Goal: Information Seeking & Learning: Learn about a topic

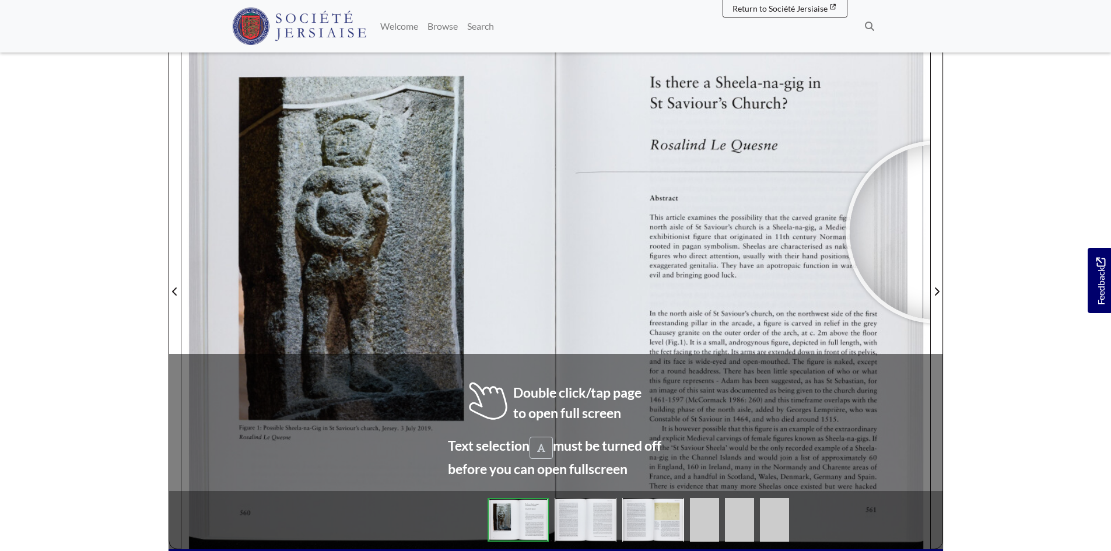
scroll to position [233, 0]
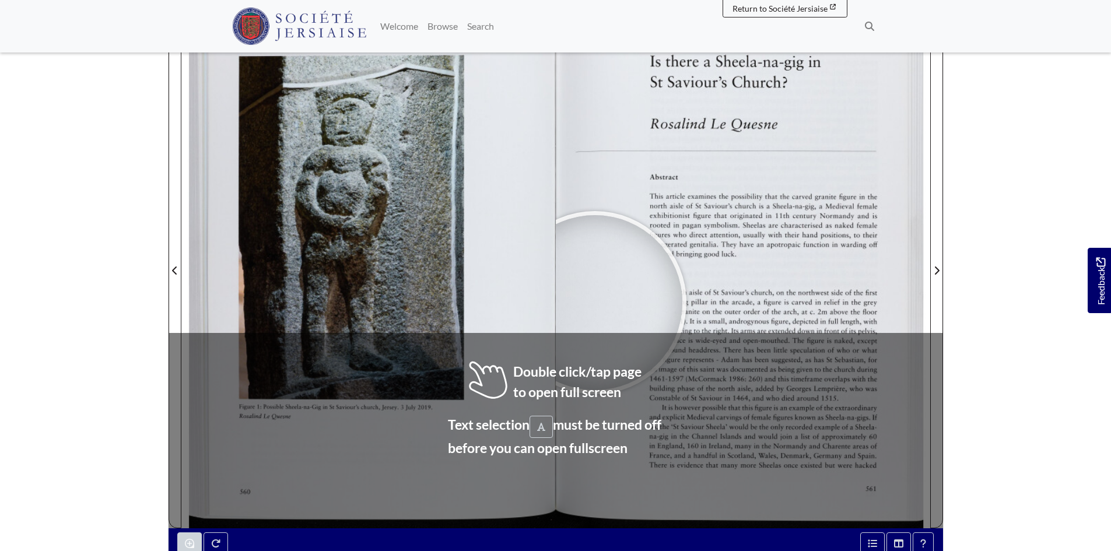
click at [596, 306] on div at bounding box center [594, 302] width 175 height 175
click at [596, 306] on div at bounding box center [596, 305] width 175 height 175
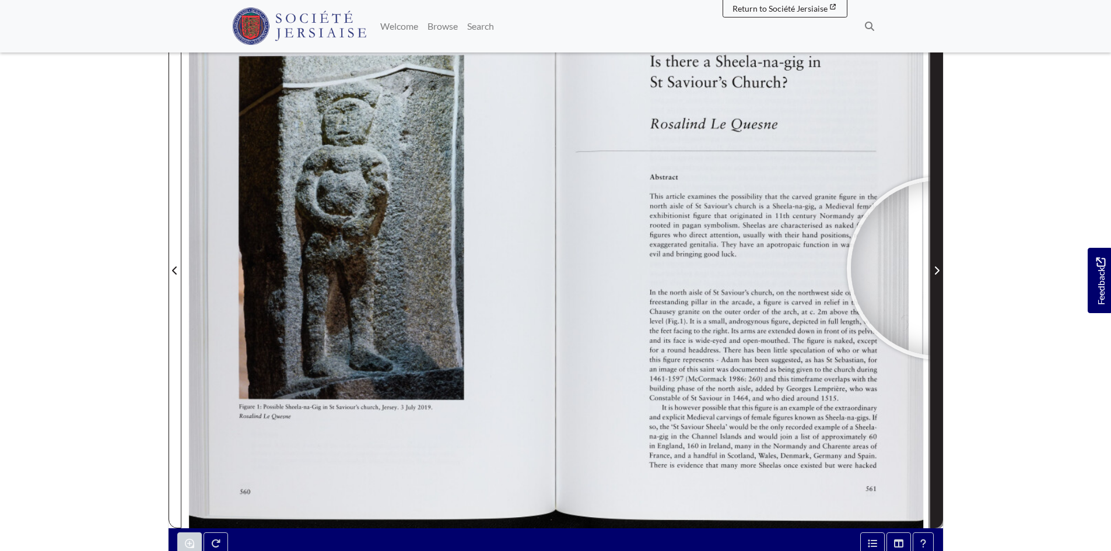
click at [938, 268] on icon "Next Page" at bounding box center [937, 270] width 6 height 9
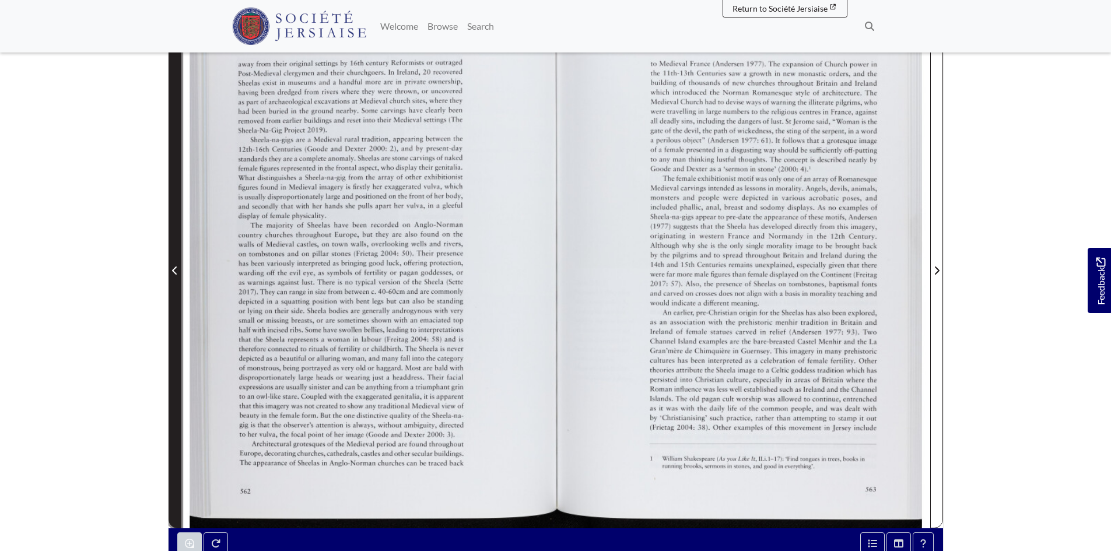
click at [172, 268] on icon "Previous Page" at bounding box center [175, 270] width 6 height 9
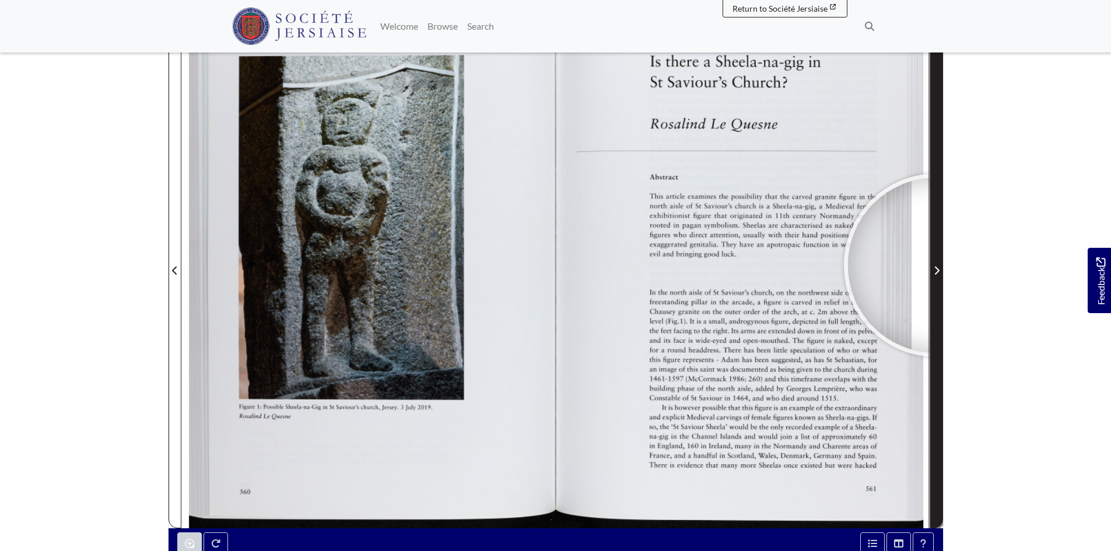
click at [935, 265] on span "Next Page" at bounding box center [937, 271] width 12 height 14
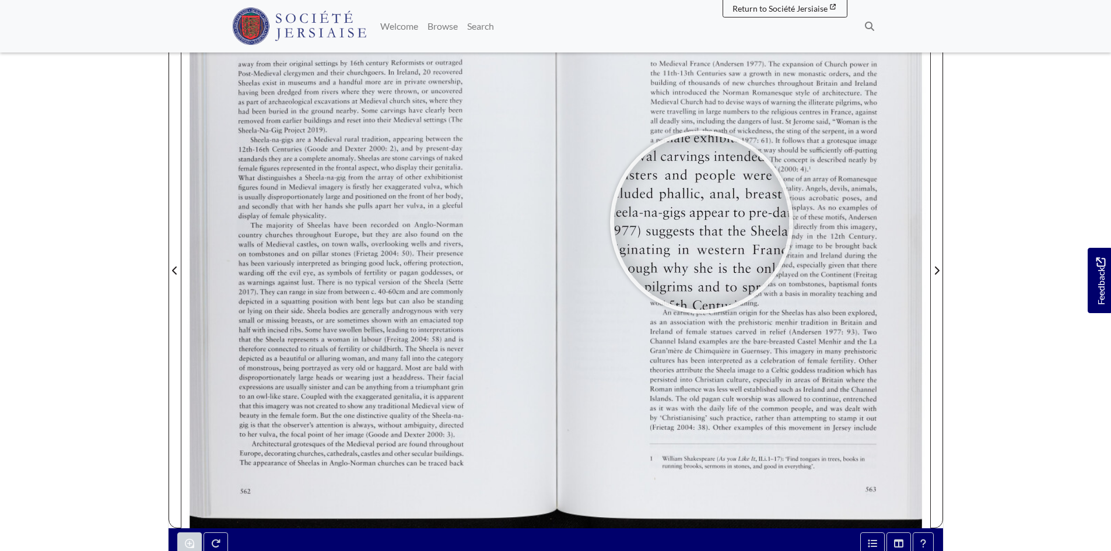
drag, startPoint x: 728, startPoint y: 222, endPoint x: 689, endPoint y: 222, distance: 39.1
click at [700, 222] on div at bounding box center [701, 222] width 175 height 175
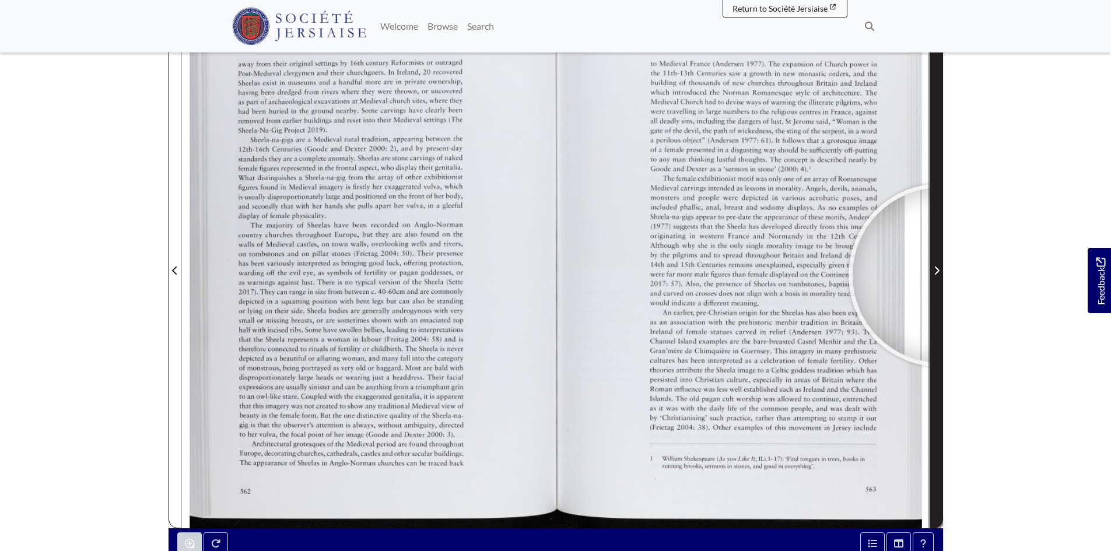
click at [940, 275] on span "Next Page" at bounding box center [937, 271] width 12 height 14
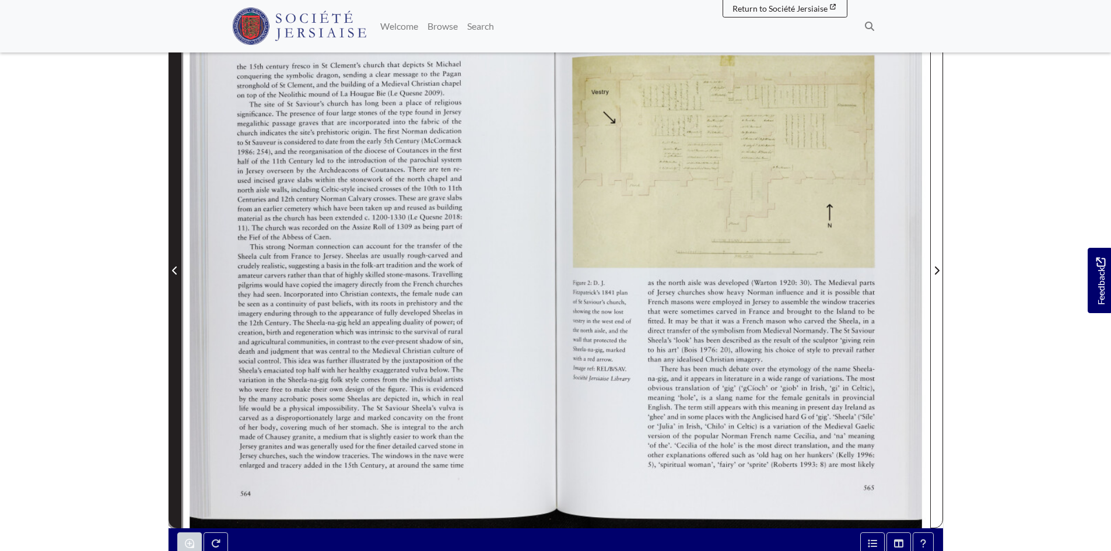
click at [175, 270] on icon "Previous Page" at bounding box center [175, 270] width 6 height 9
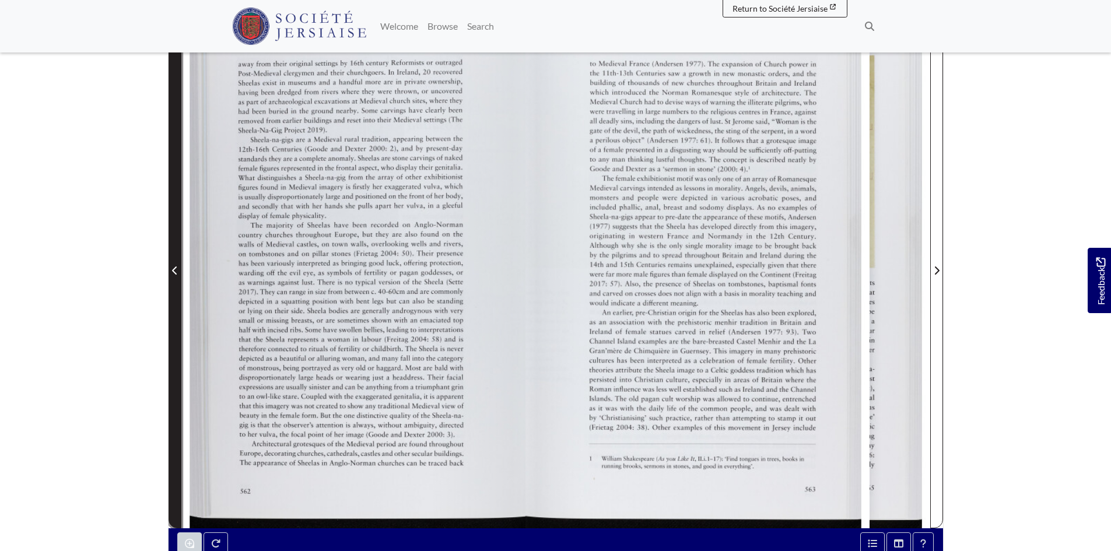
click at [175, 270] on icon "Previous Page" at bounding box center [175, 270] width 6 height 9
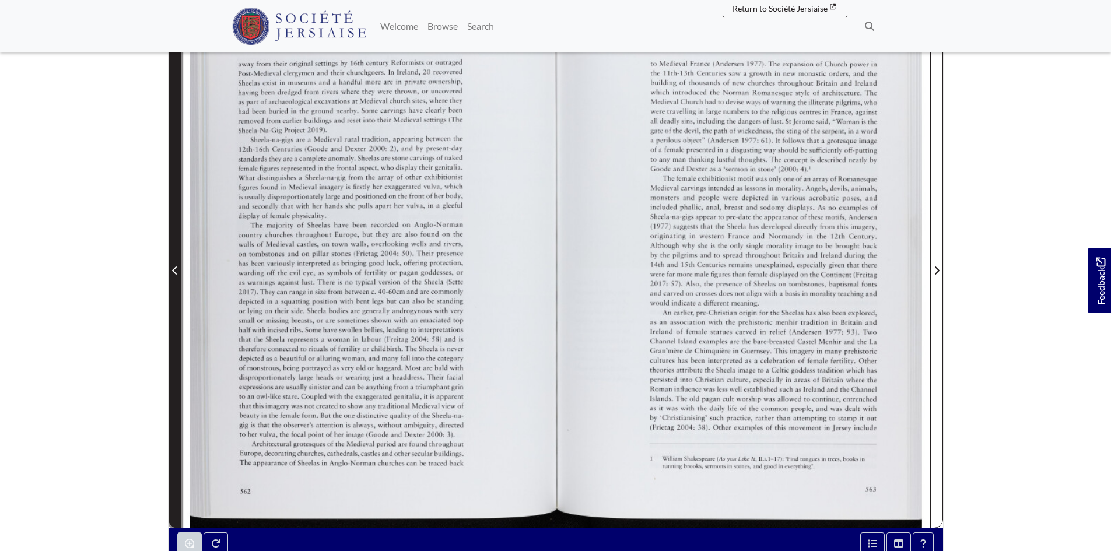
click at [175, 270] on icon "Previous Page" at bounding box center [175, 270] width 6 height 9
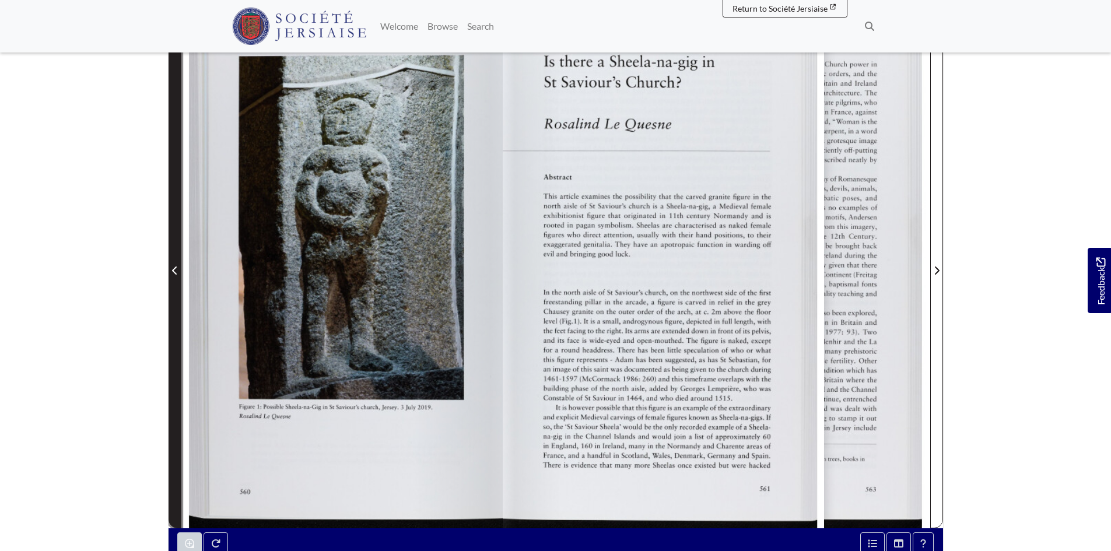
click at [175, 270] on icon "Previous Page" at bounding box center [175, 270] width 6 height 9
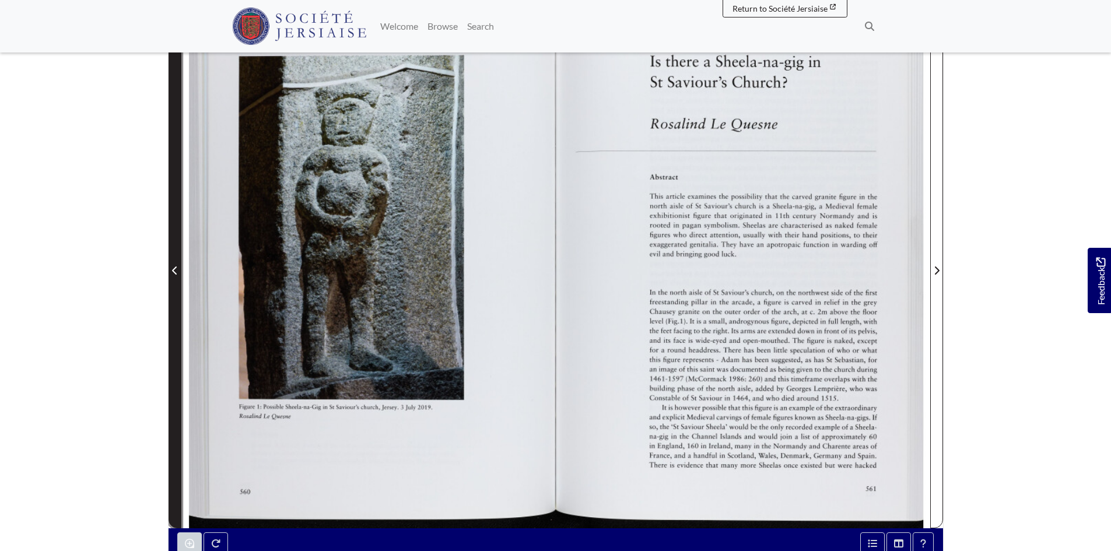
click at [175, 270] on icon "Previous Page" at bounding box center [175, 270] width 6 height 9
click at [174, 268] on icon "Previous Page" at bounding box center [175, 270] width 6 height 9
click at [171, 265] on span "Previous Page" at bounding box center [175, 271] width 12 height 14
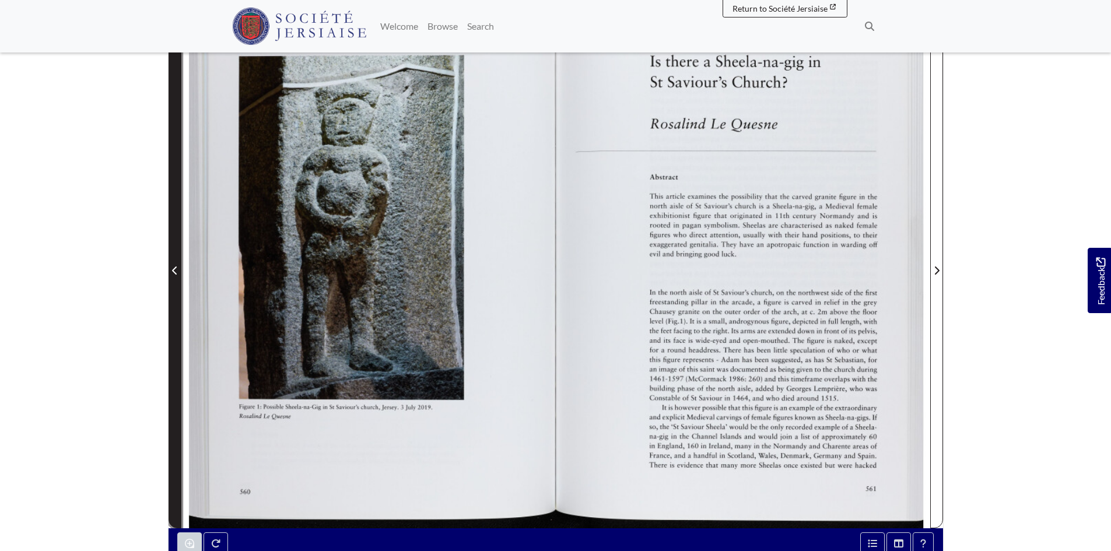
click at [170, 266] on span "Previous Page" at bounding box center [175, 271] width 12 height 14
click at [170, 269] on span "Previous Page" at bounding box center [175, 271] width 12 height 14
click at [171, 267] on span "Previous Page" at bounding box center [175, 271] width 12 height 14
click at [172, 267] on icon "Previous Page" at bounding box center [175, 270] width 6 height 9
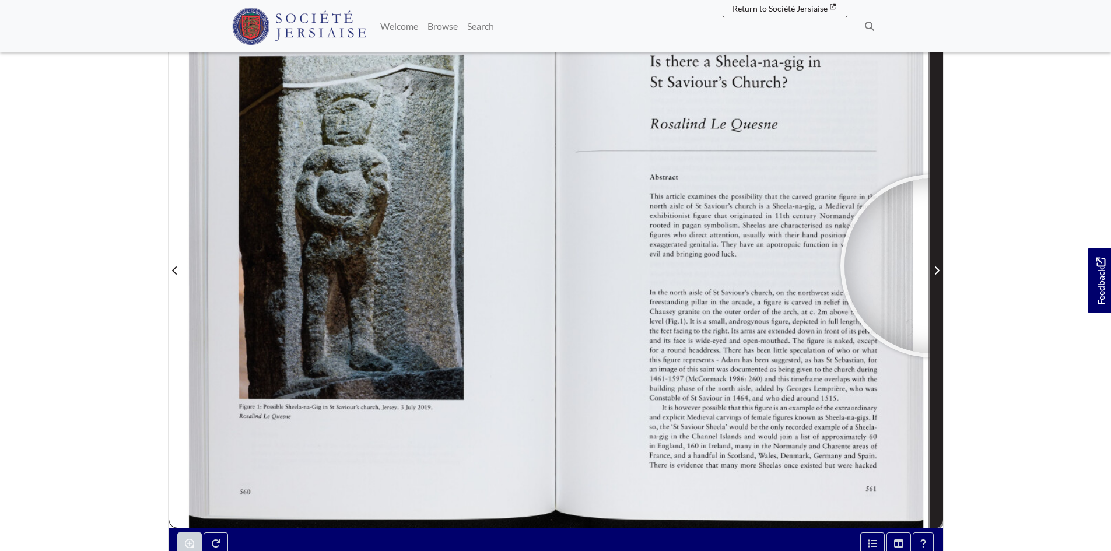
click at [932, 266] on span "Next Page" at bounding box center [937, 271] width 12 height 14
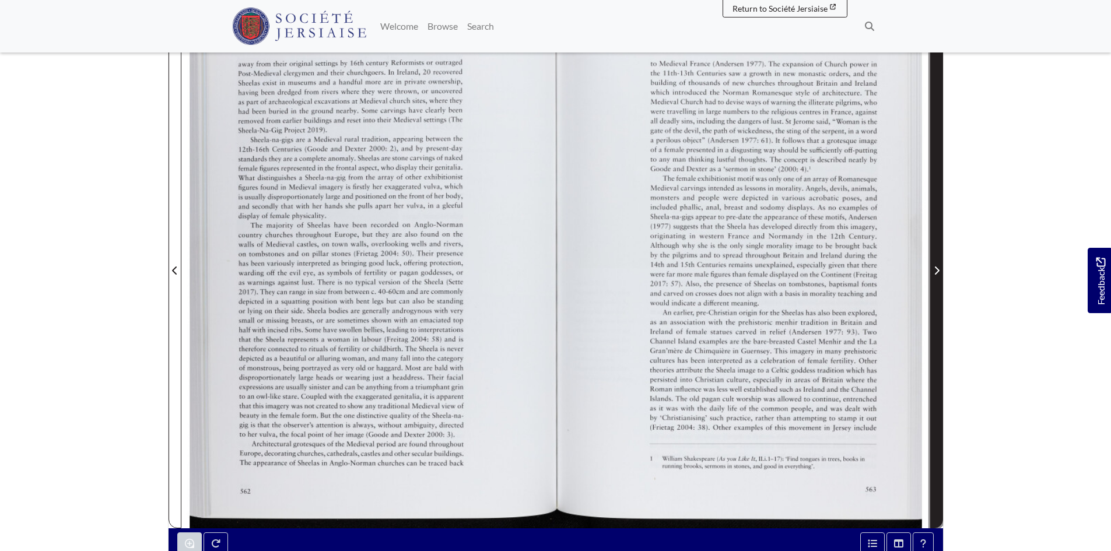
click at [934, 267] on icon "Next Page" at bounding box center [937, 270] width 6 height 9
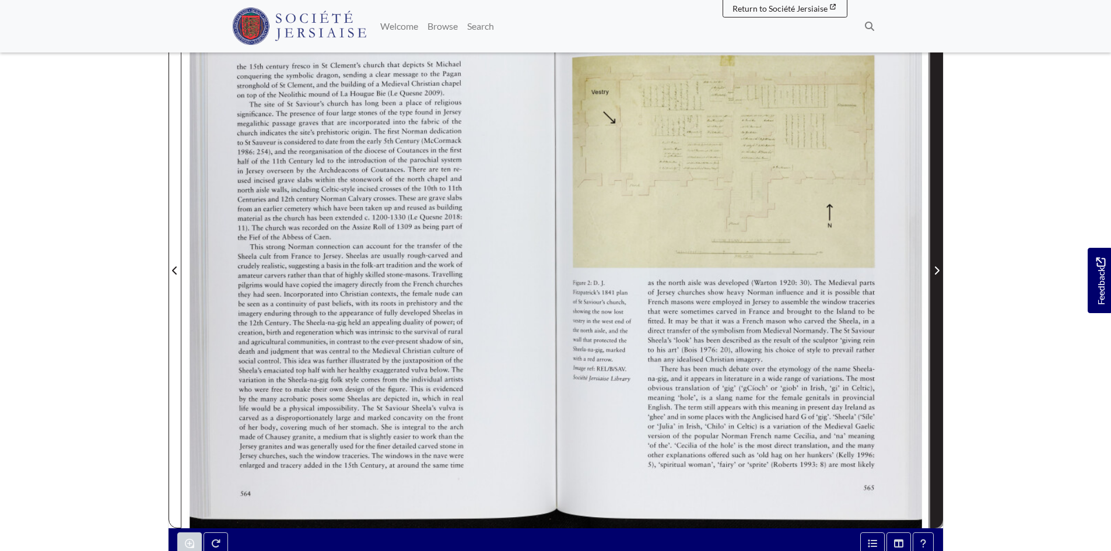
click at [935, 267] on icon "Next Page" at bounding box center [936, 271] width 5 height 8
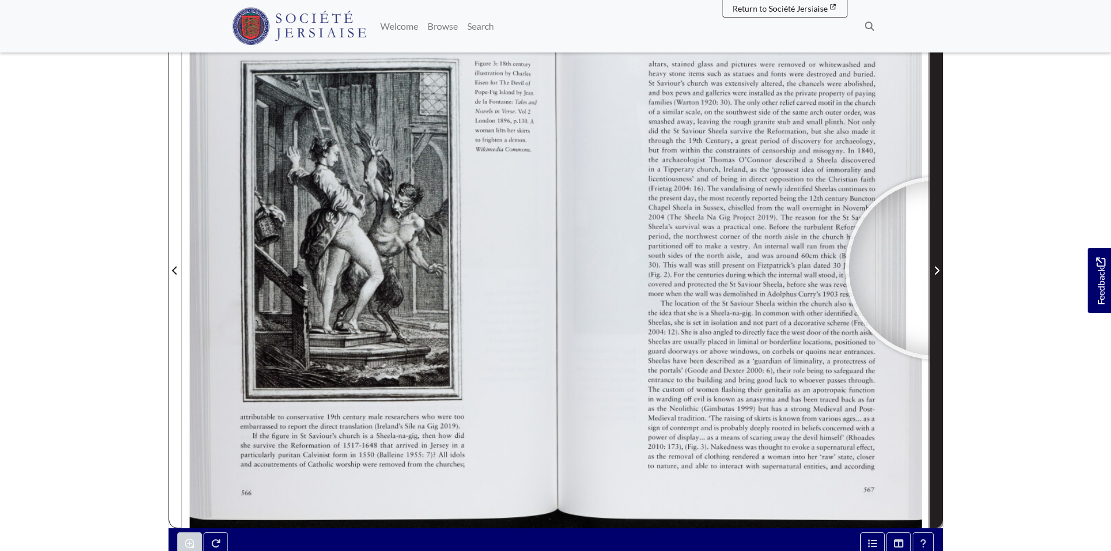
click at [937, 268] on icon "Next Page" at bounding box center [936, 271] width 5 height 8
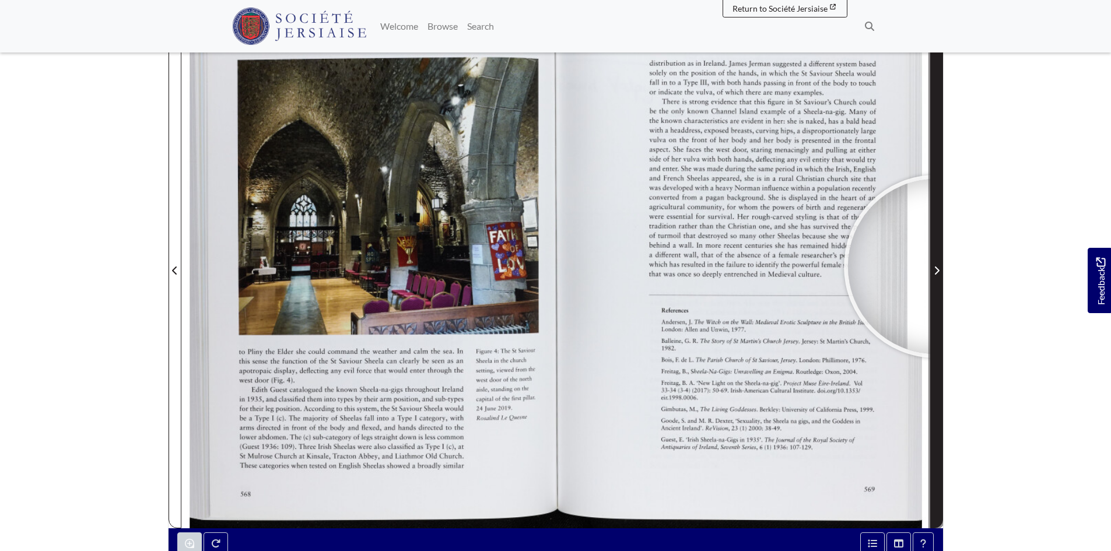
click at [935, 267] on icon "Next Page" at bounding box center [937, 270] width 6 height 9
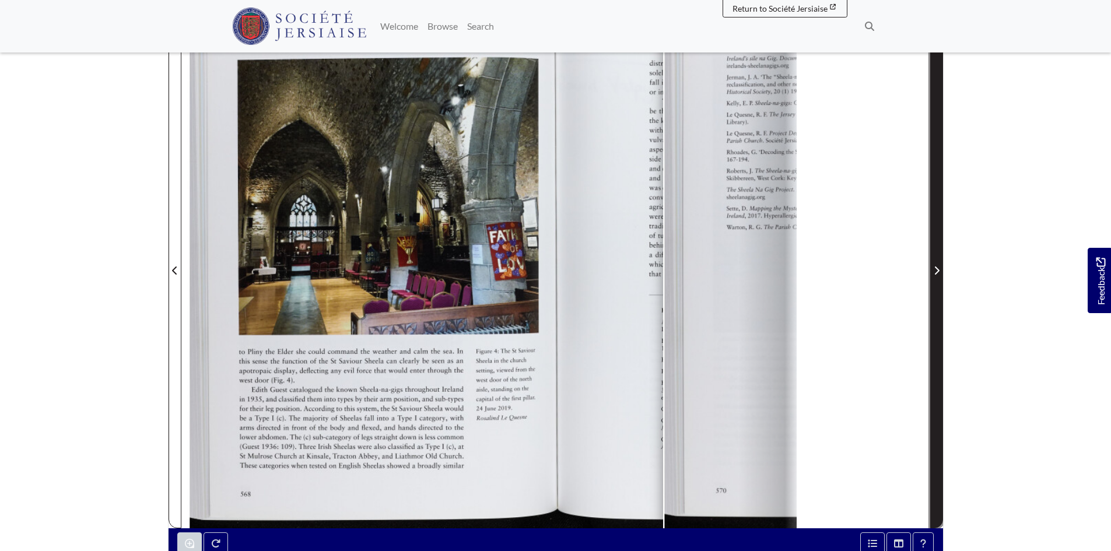
click at [935, 267] on icon "Next Page" at bounding box center [937, 270] width 6 height 9
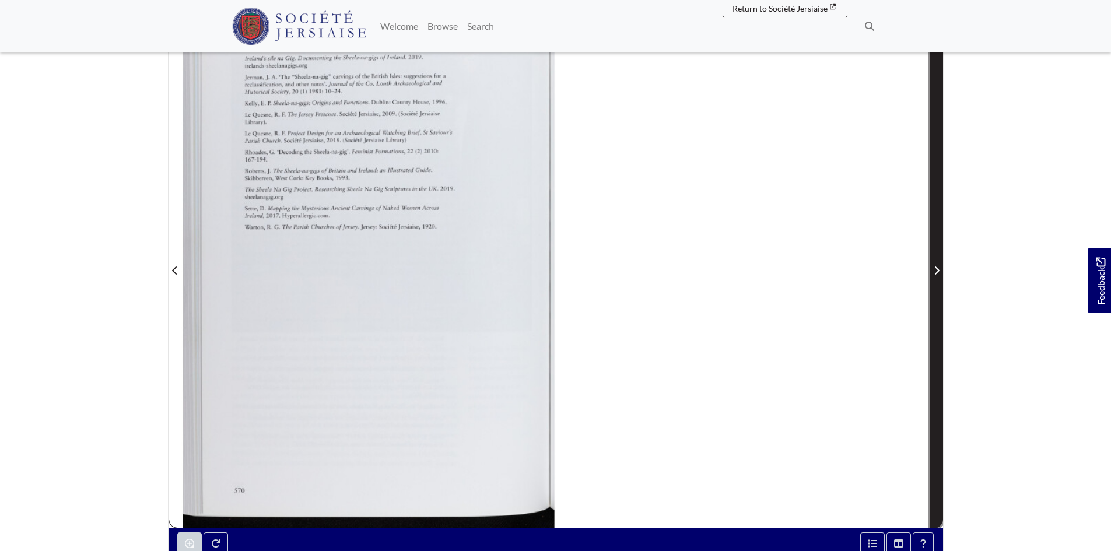
click at [934, 266] on icon "Next Page" at bounding box center [937, 270] width 6 height 9
click at [933, 265] on span "Next Page" at bounding box center [937, 271] width 12 height 14
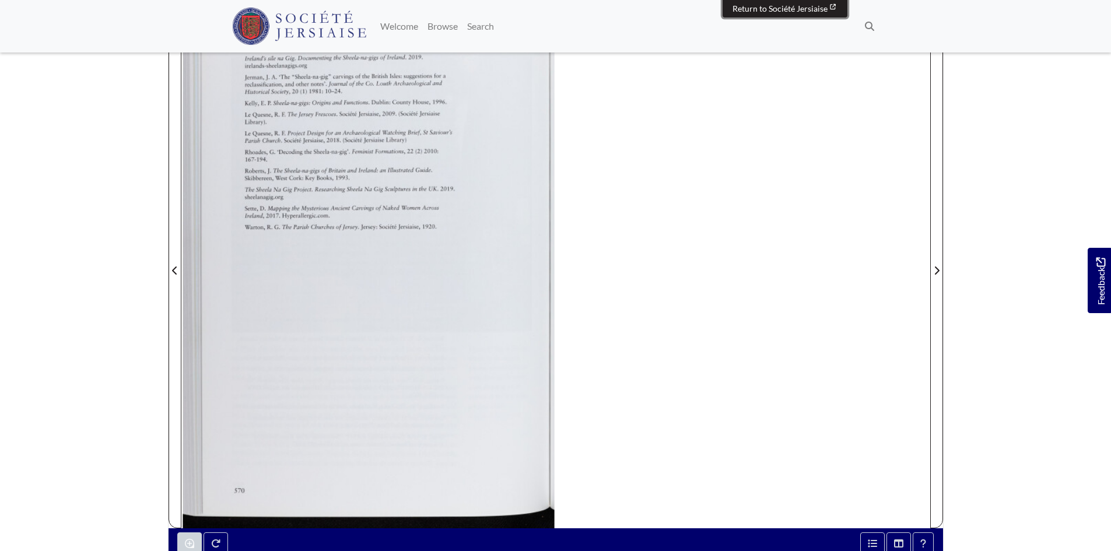
click at [783, 8] on span "Return to Société Jersiaise" at bounding box center [779, 8] width 95 height 10
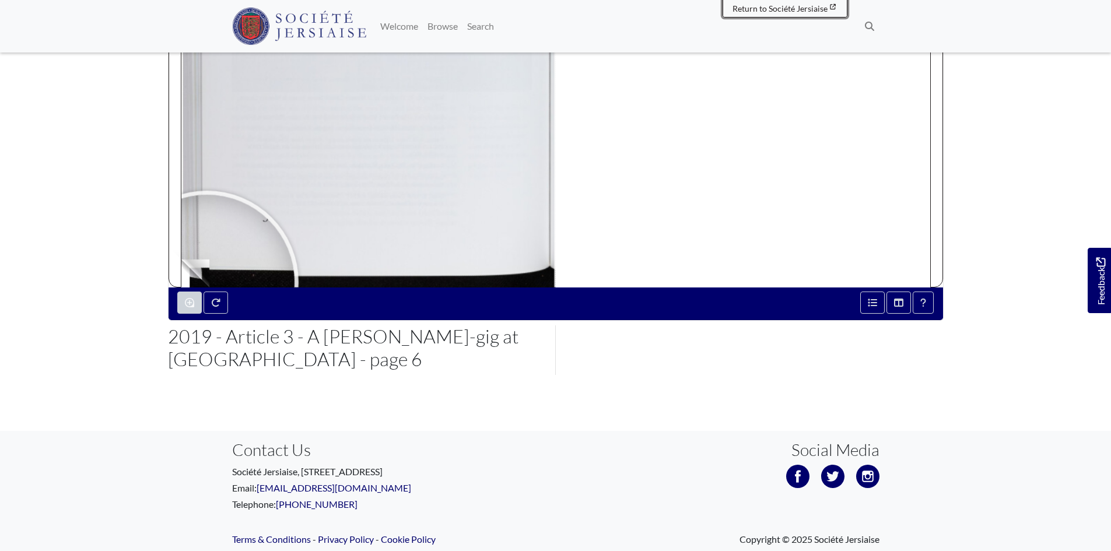
scroll to position [453, 0]
